Goal: Task Accomplishment & Management: Manage account settings

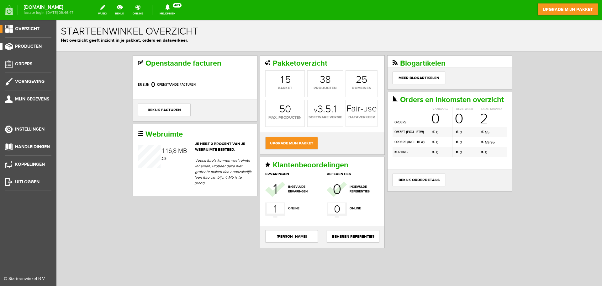
click at [30, 45] on span "Producten" at bounding box center [28, 46] width 27 height 5
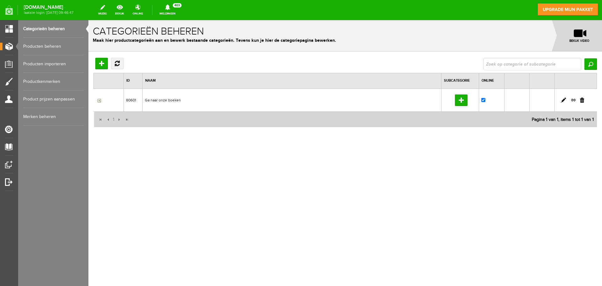
click at [49, 43] on link "Producten beheren" at bounding box center [53, 47] width 60 height 18
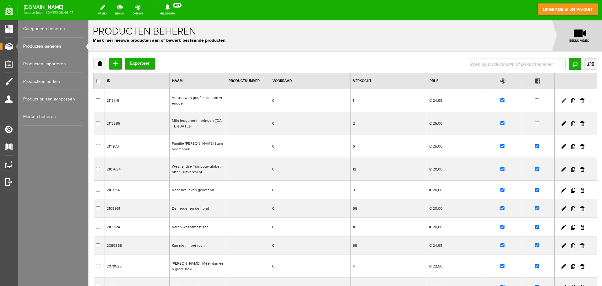
click at [561, 99] on link at bounding box center [563, 100] width 5 height 5
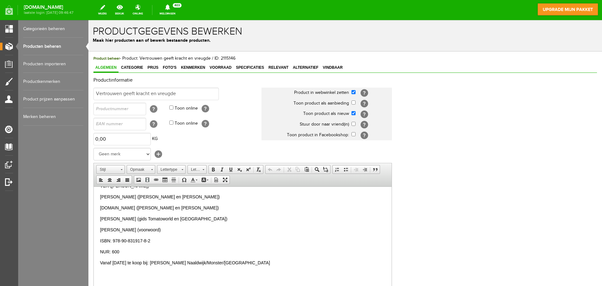
scroll to position [178, 0]
drag, startPoint x: 272, startPoint y: 261, endPoint x: 162, endPoint y: 263, distance: 110.7
click at [162, 263] on p "Vanaf [DATE] te koop bij: [PERSON_NAME] Naaldwijk/Monster/[GEOGRAPHIC_DATA]" at bounding box center [242, 261] width 285 height 7
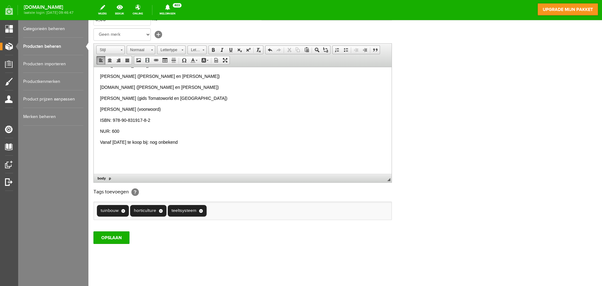
scroll to position [124, 0]
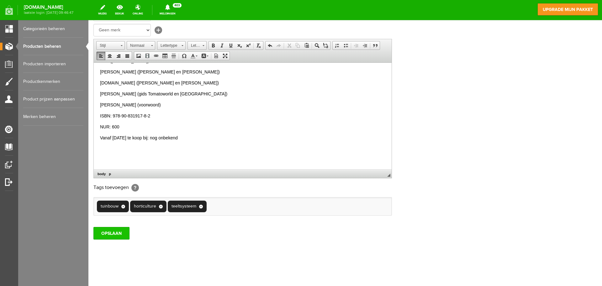
click at [114, 231] on input "OPSLAAN" at bounding box center [111, 233] width 36 height 13
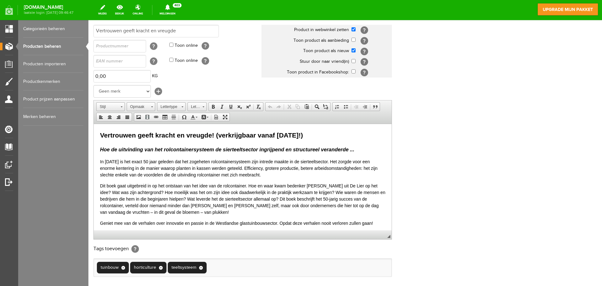
scroll to position [0, 0]
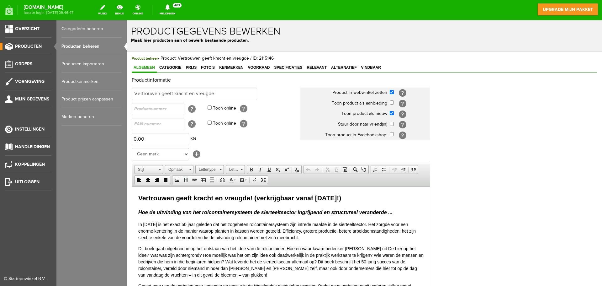
click at [21, 181] on span "Uitloggen" at bounding box center [27, 181] width 24 height 5
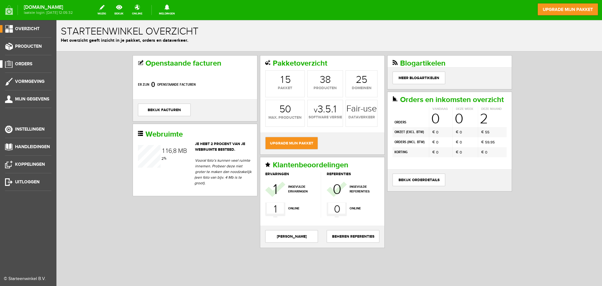
click at [25, 62] on span "Orders" at bounding box center [23, 63] width 17 height 5
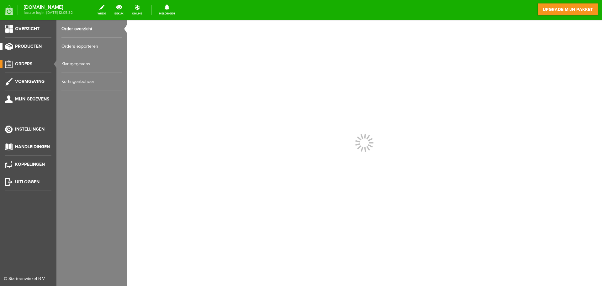
click at [31, 46] on span "Producten" at bounding box center [28, 46] width 27 height 5
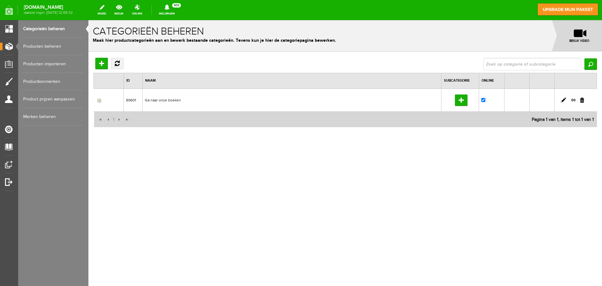
click at [44, 47] on link "Producten beheren" at bounding box center [53, 47] width 60 height 18
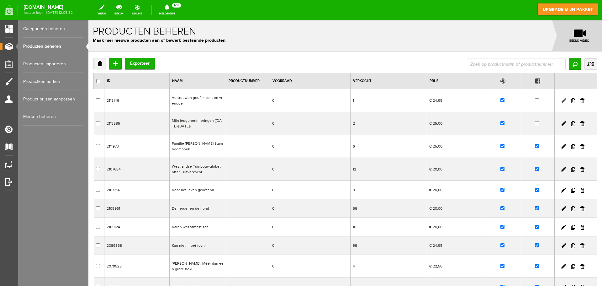
click at [561, 99] on link at bounding box center [563, 100] width 5 height 5
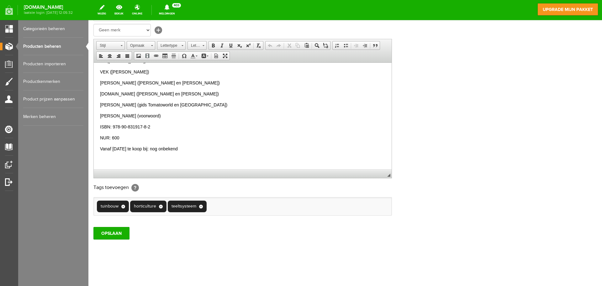
scroll to position [178, 0]
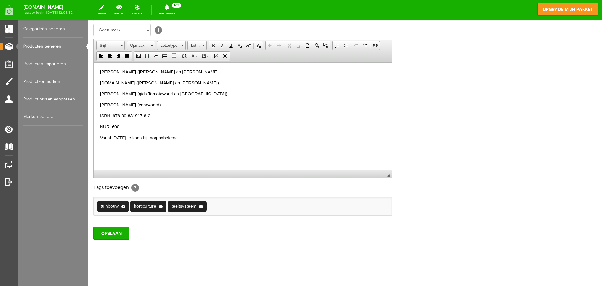
click at [199, 135] on p "Vanaf [DATE] te koop bij: nog onbekend" at bounding box center [242, 137] width 285 height 7
click at [115, 231] on input "OPSLAAN" at bounding box center [111, 233] width 36 height 13
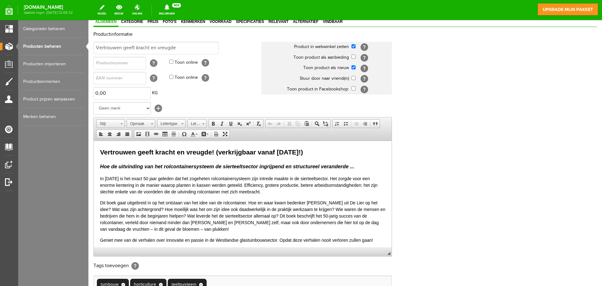
scroll to position [124, 0]
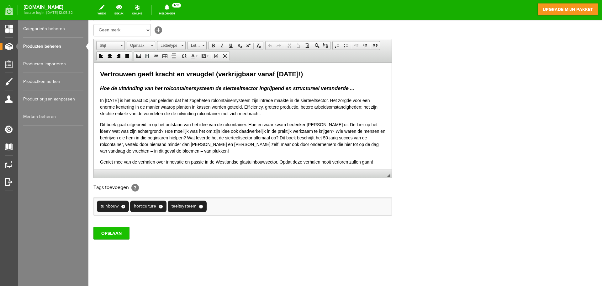
click at [110, 232] on input "OPSLAAN" at bounding box center [111, 233] width 36 height 13
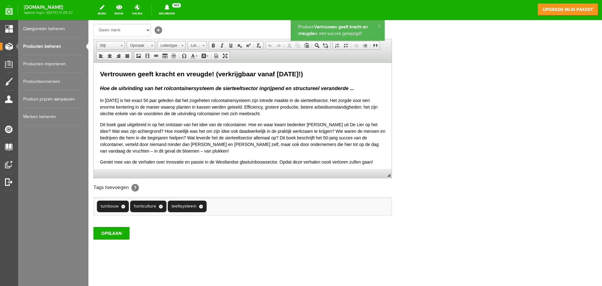
scroll to position [0, 0]
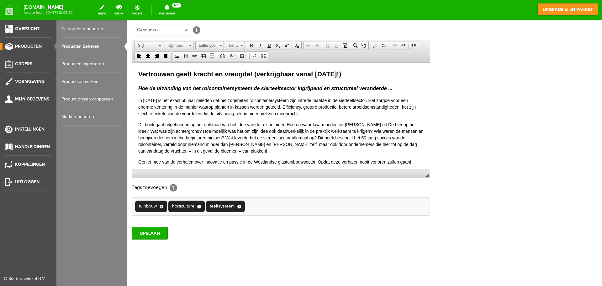
drag, startPoint x: 31, startPoint y: 181, endPoint x: 312, endPoint y: 22, distance: 323.6
click at [31, 181] on span "Uitloggen" at bounding box center [27, 181] width 24 height 5
